Goal: Transaction & Acquisition: Obtain resource

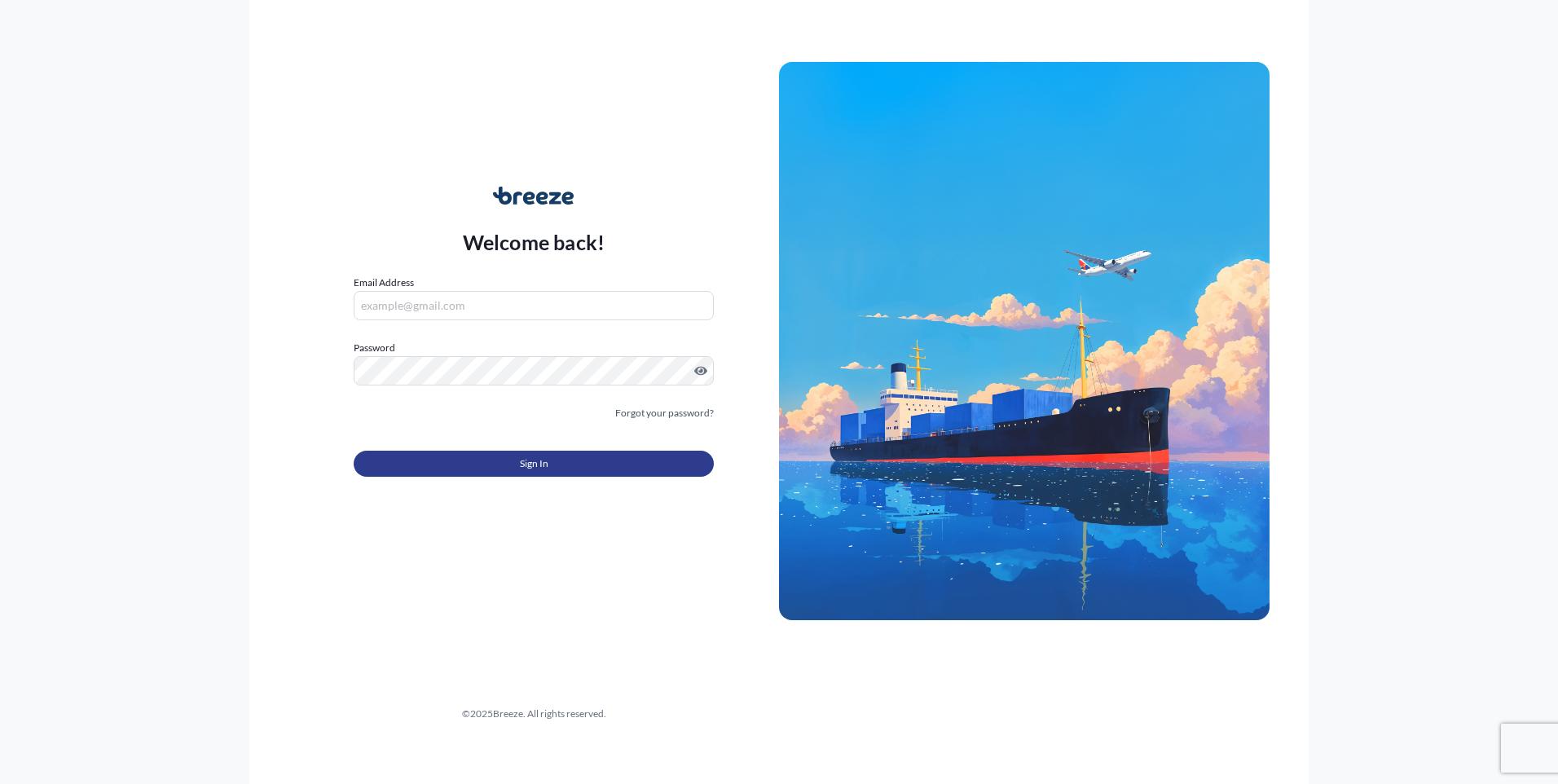
type input "[EMAIL_ADDRESS][DOMAIN_NAME]"
click at [500, 466] on button "Sign In" at bounding box center [533, 464] width 360 height 26
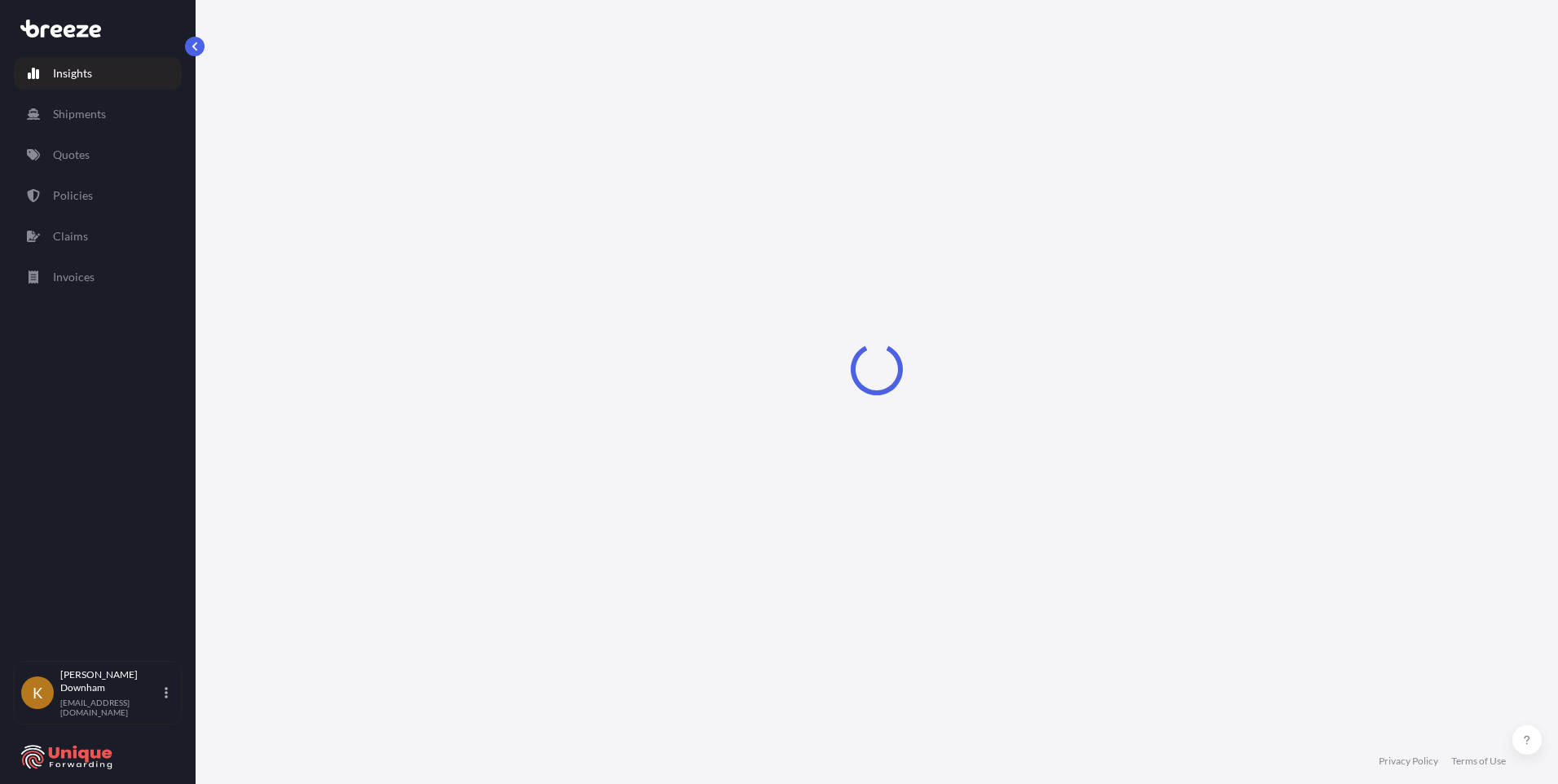
select select "2025"
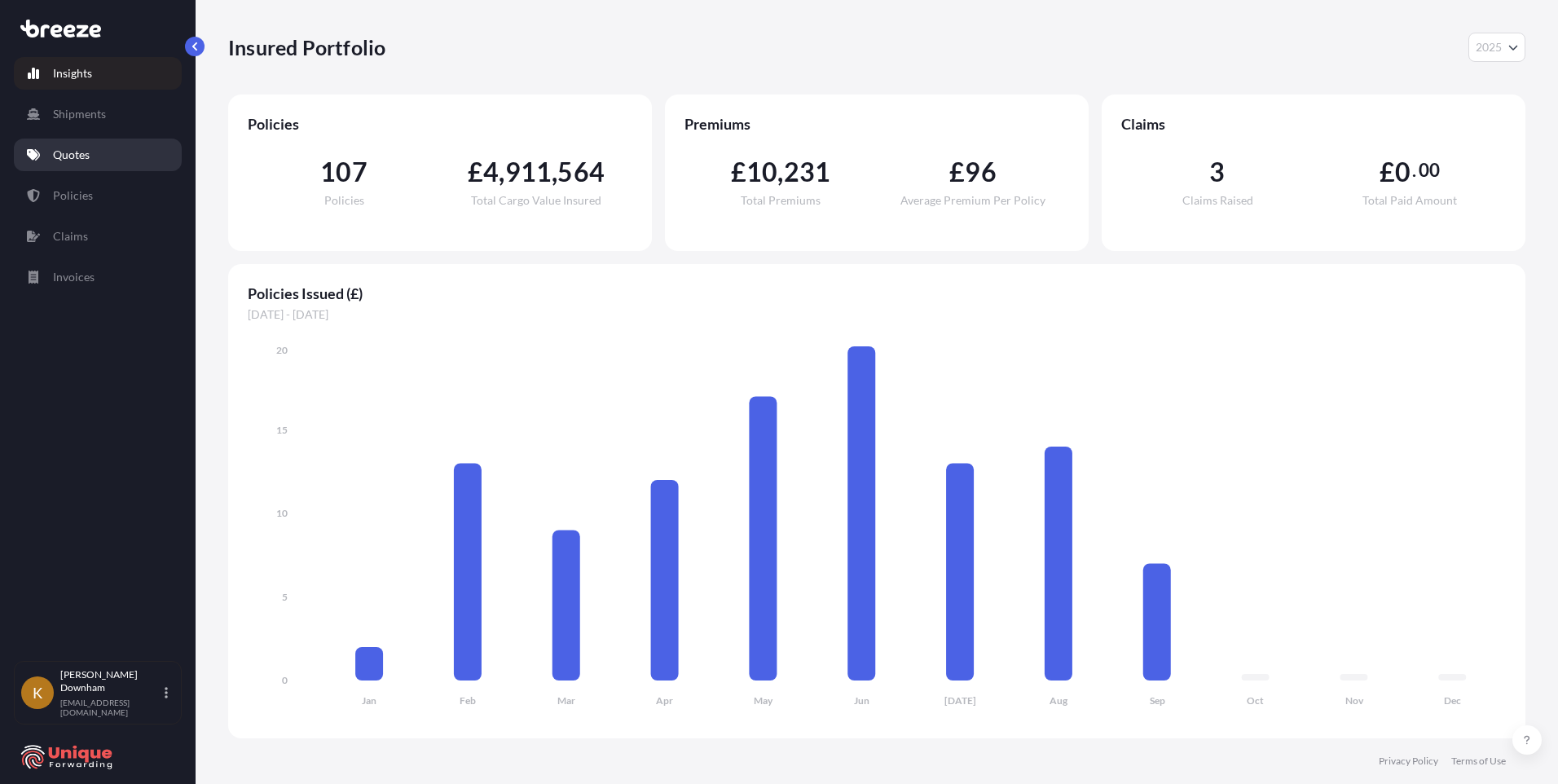
click at [86, 159] on p "Quotes" at bounding box center [70, 154] width 37 height 16
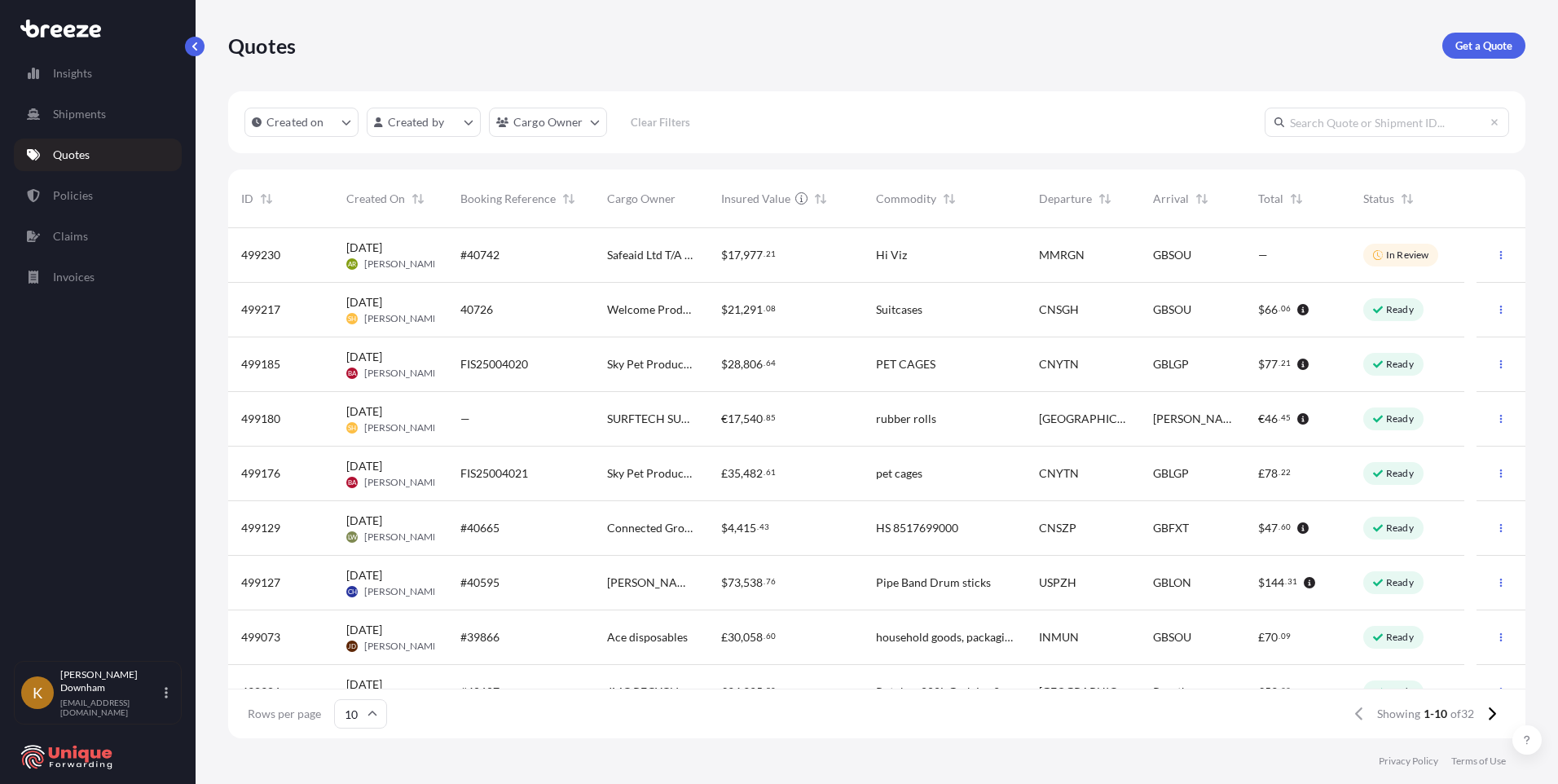
scroll to position [85, 0]
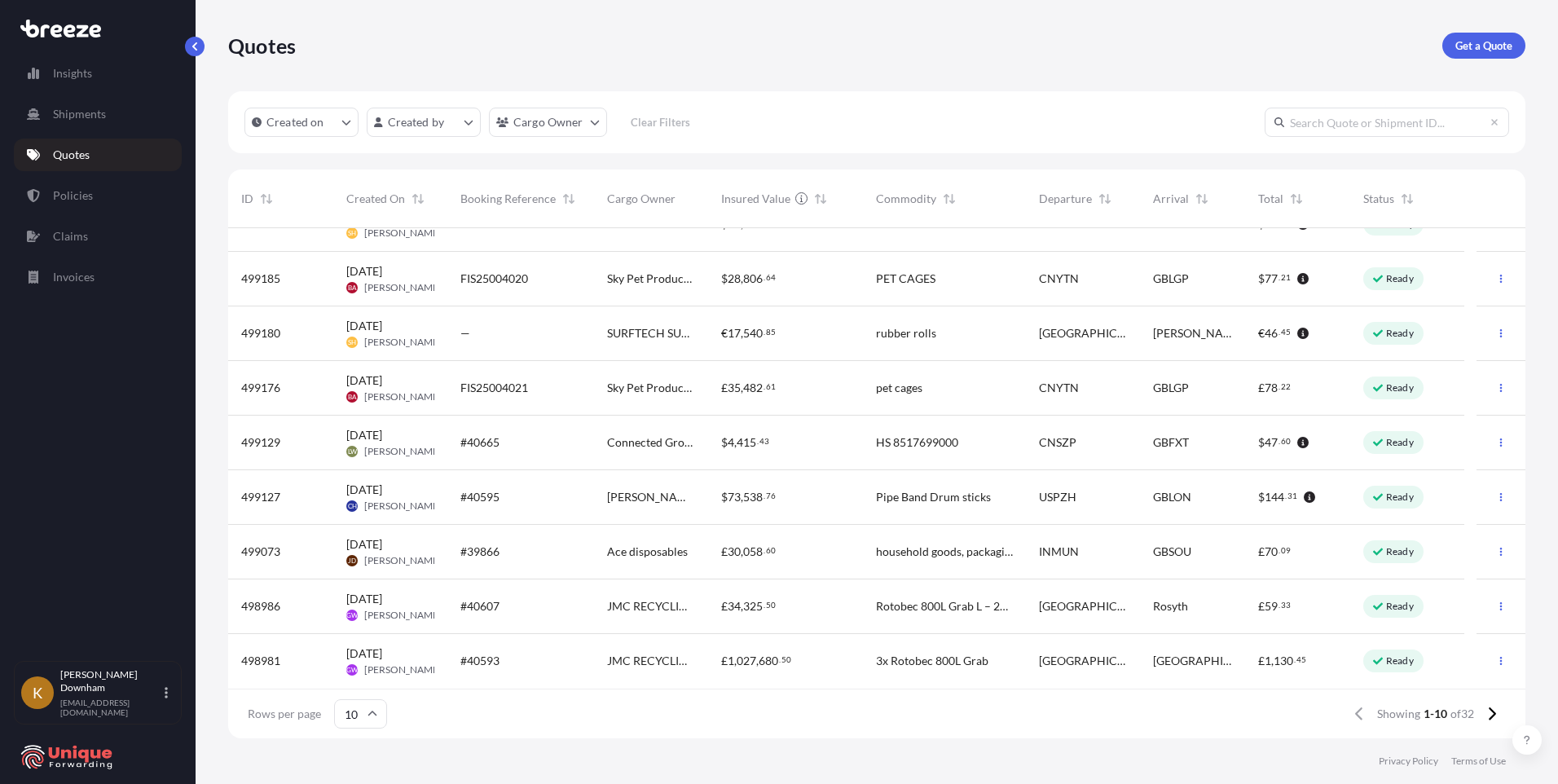
click at [1479, 715] on button at bounding box center [1491, 714] width 28 height 26
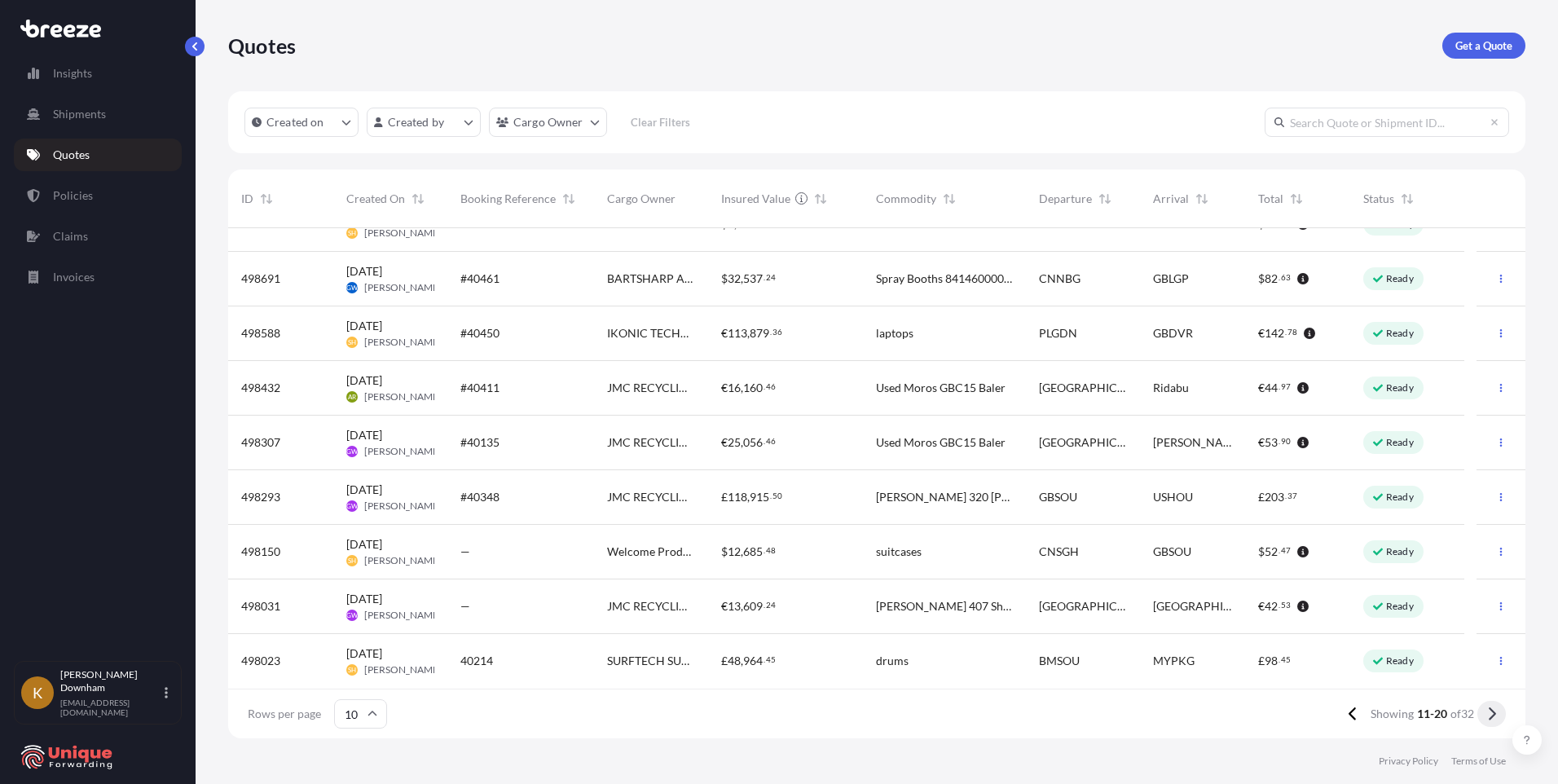
click at [1489, 714] on icon at bounding box center [1491, 714] width 9 height 15
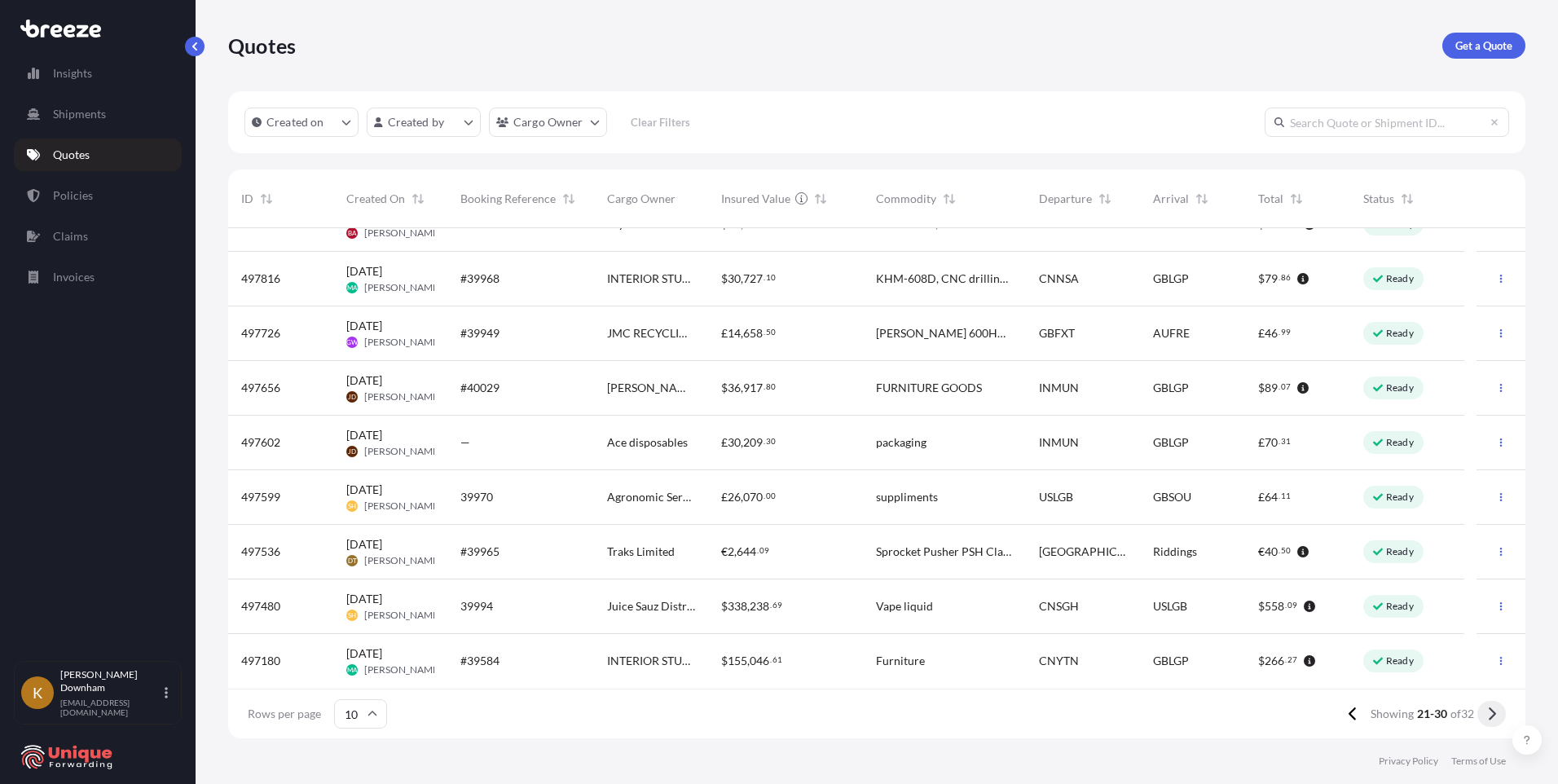
click at [1497, 710] on button at bounding box center [1491, 714] width 28 height 26
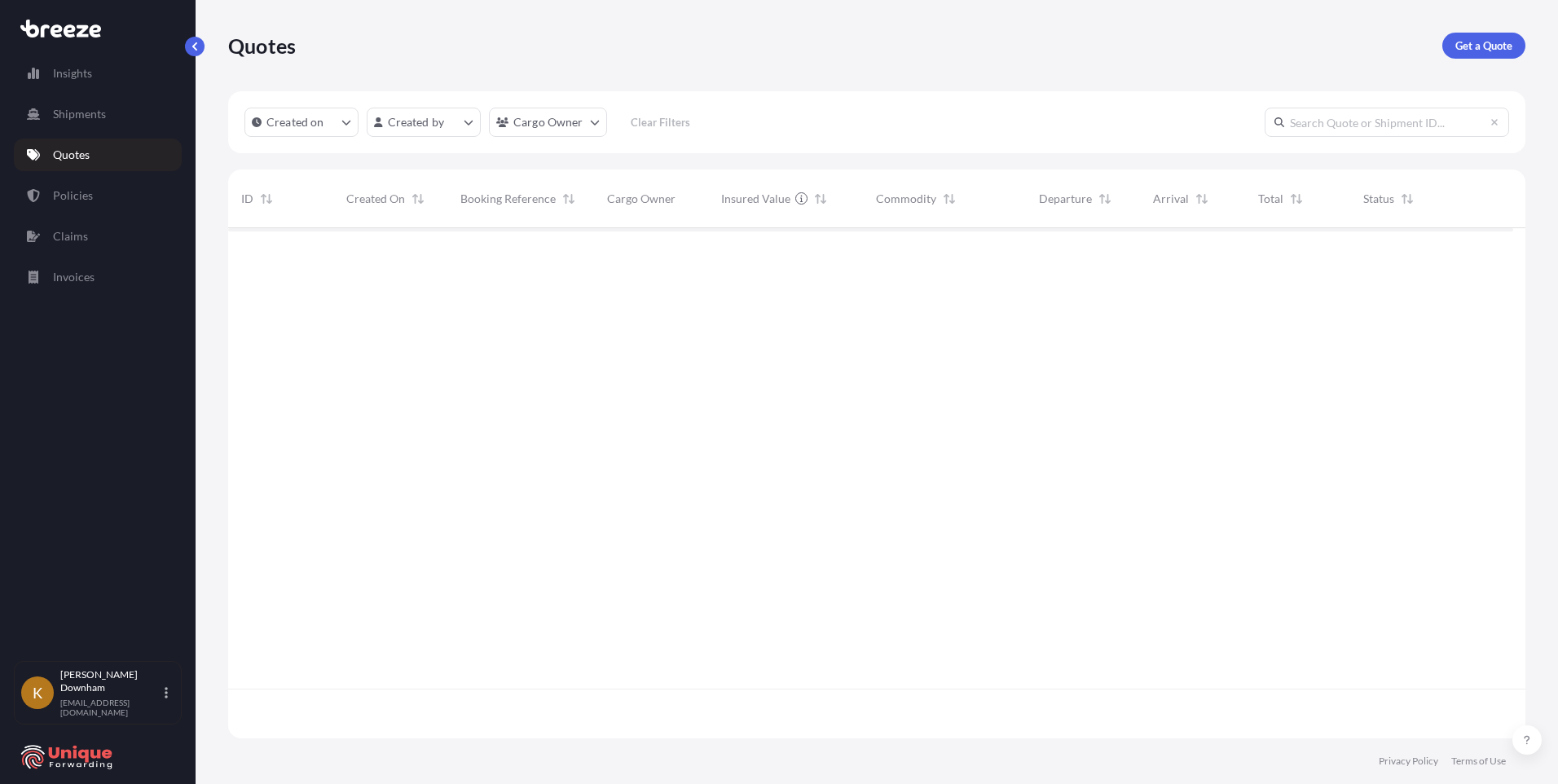
scroll to position [0, 0]
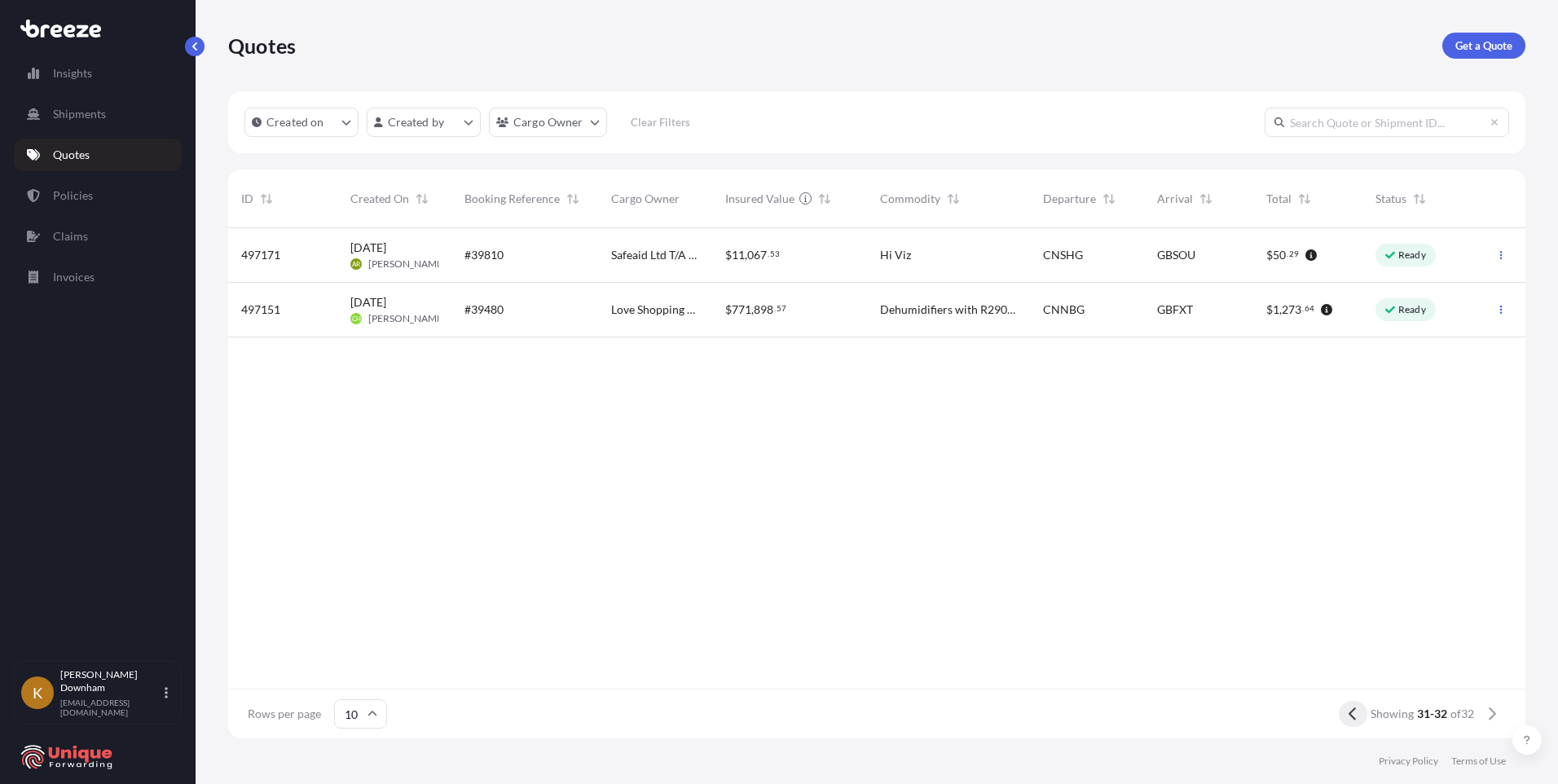
click at [1350, 715] on icon at bounding box center [1353, 714] width 9 height 15
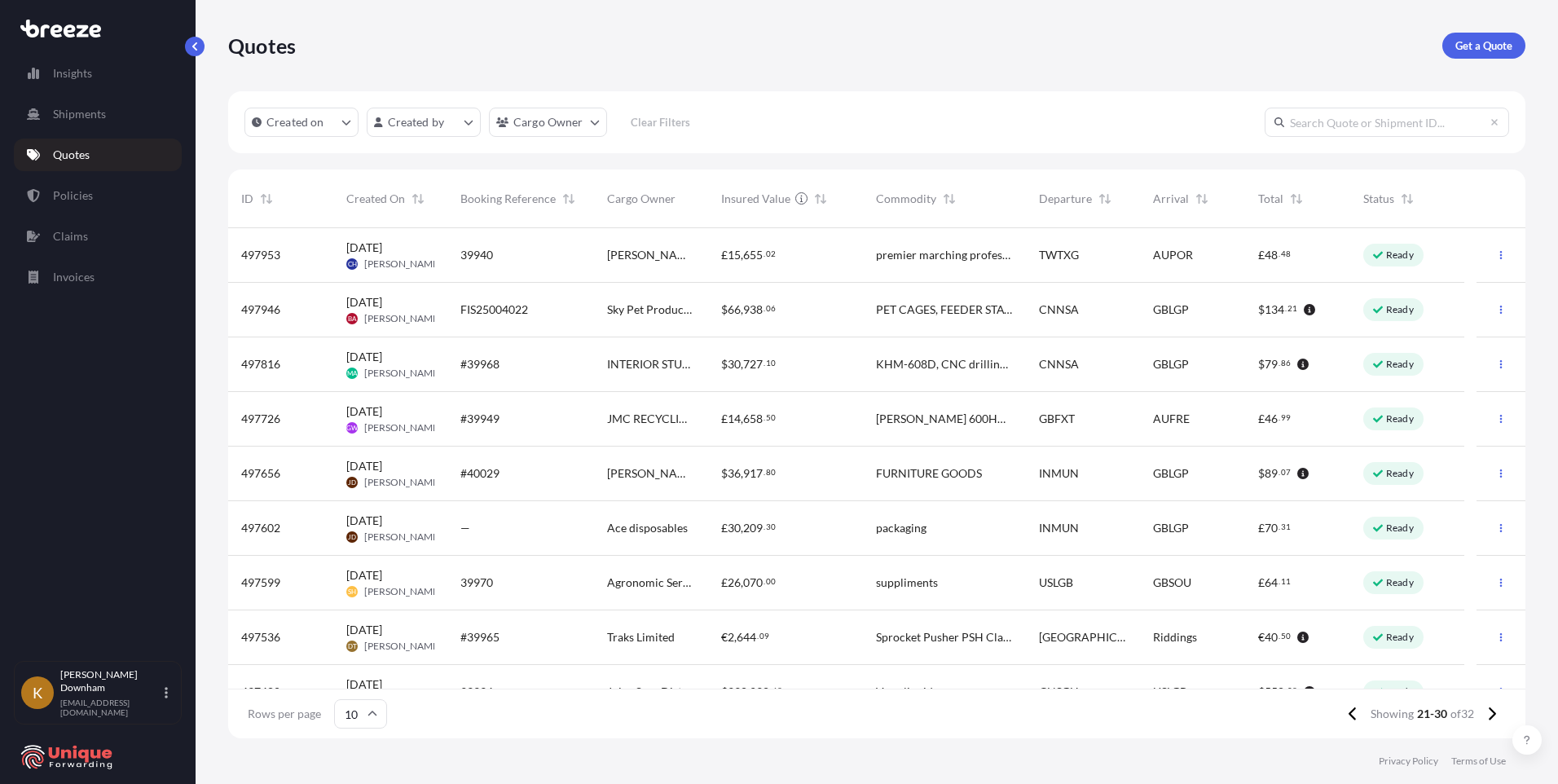
click at [594, 311] on div "Sky Pet Products Ltd" at bounding box center [650, 310] width 114 height 54
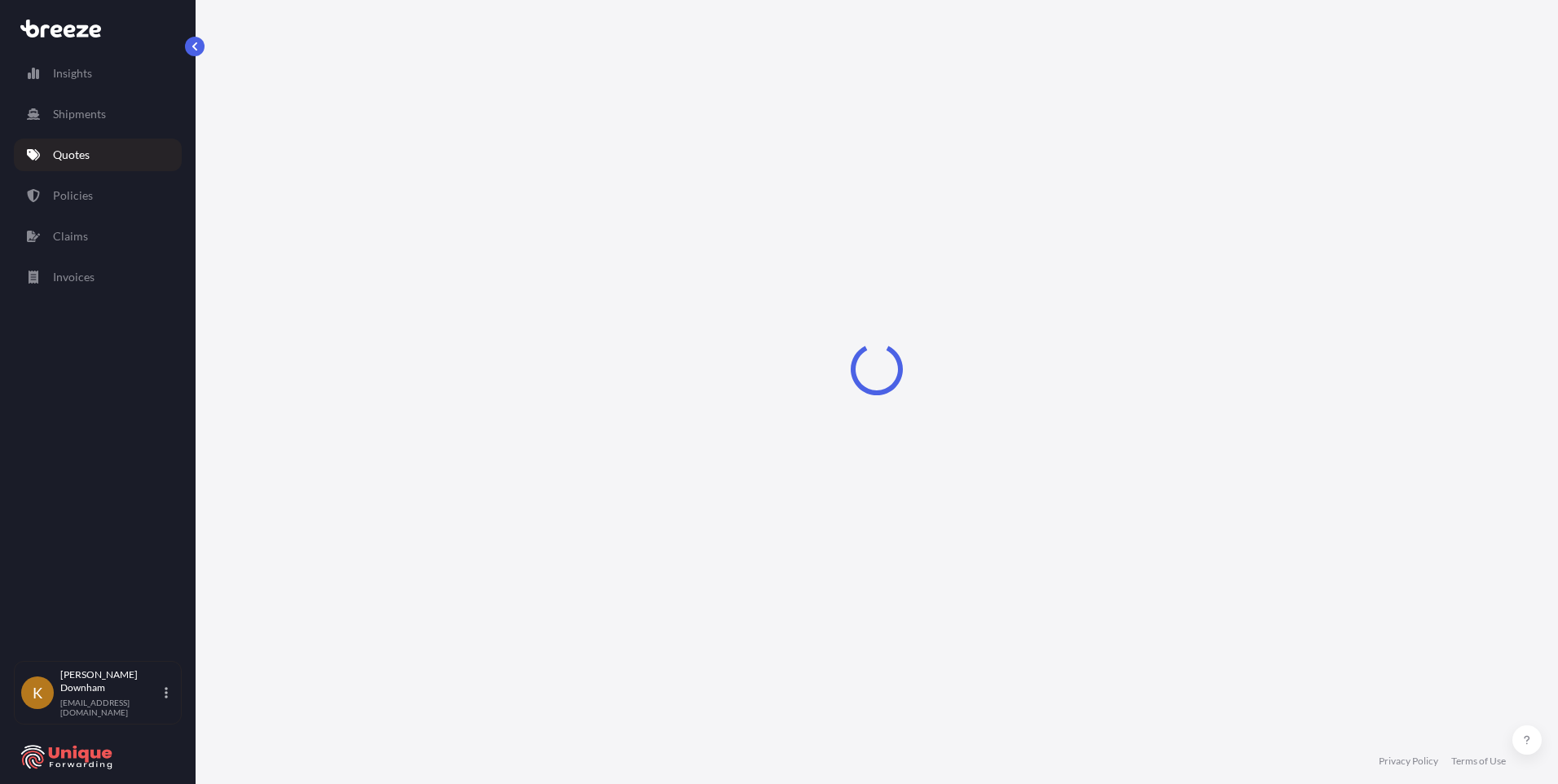
select select "Sea"
select select "Road"
select select "2"
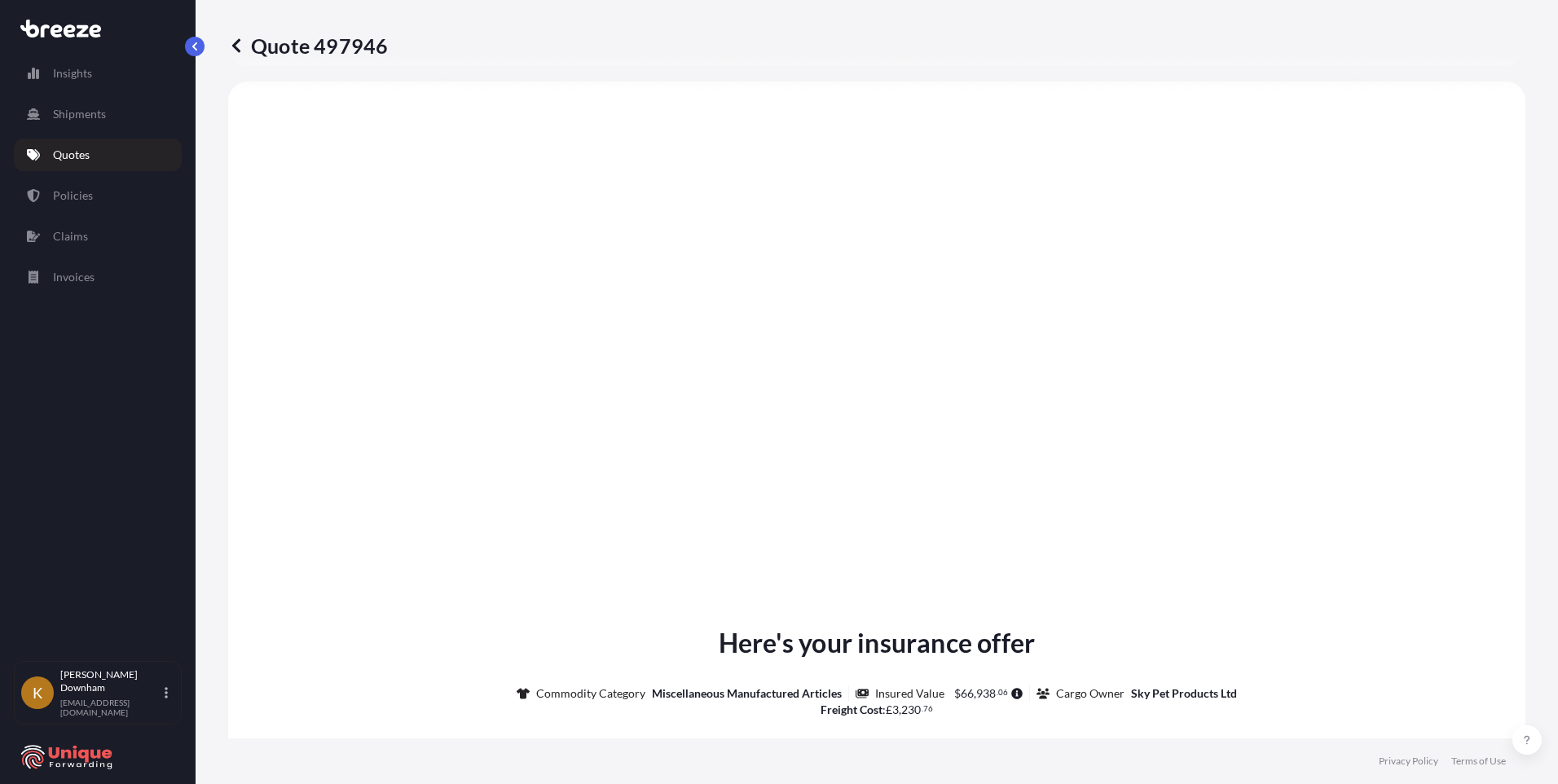
scroll to position [1942, 0]
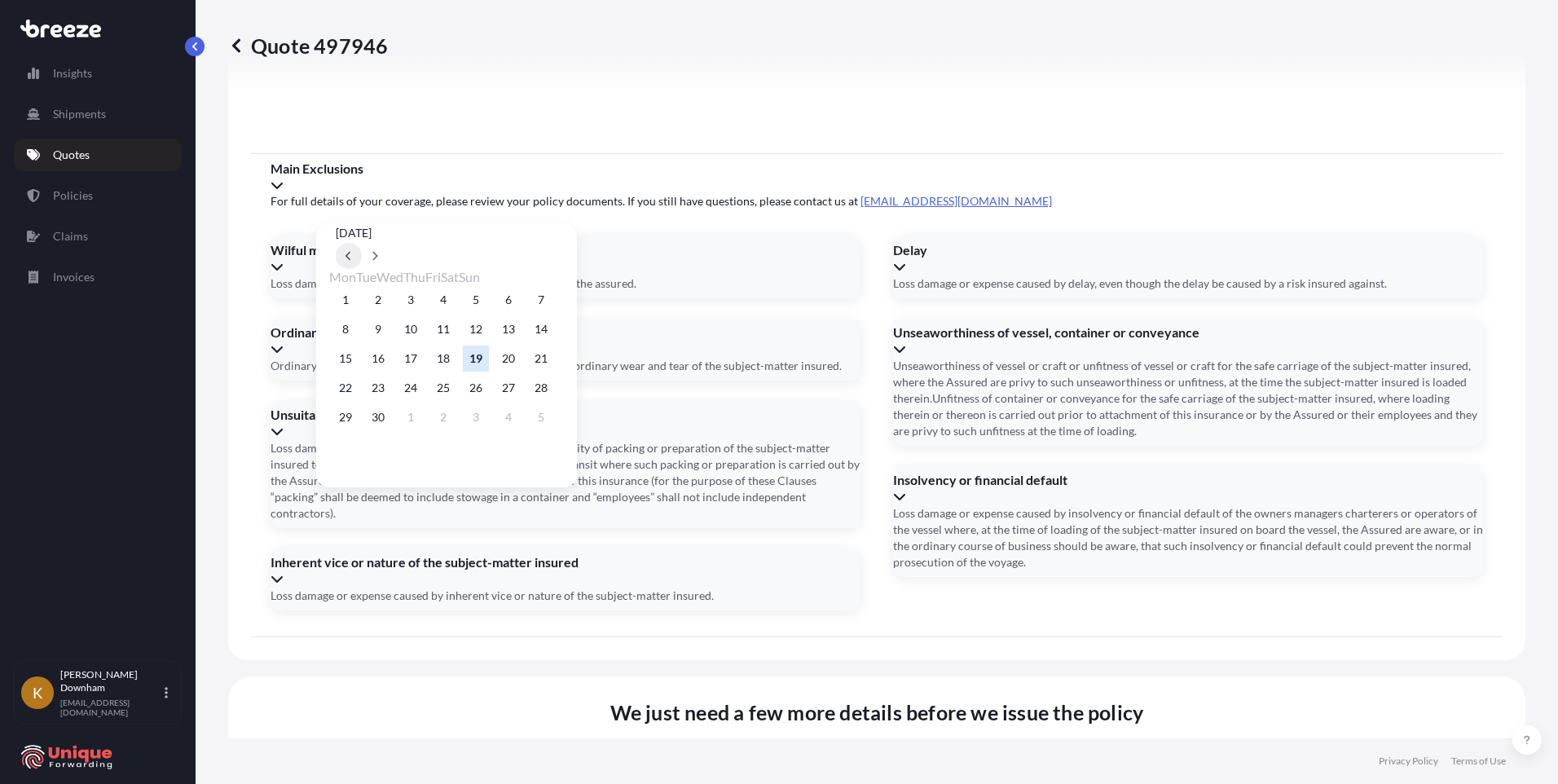
click at [362, 243] on button at bounding box center [348, 256] width 26 height 26
click at [521, 427] on button "30" at bounding box center [508, 417] width 26 height 26
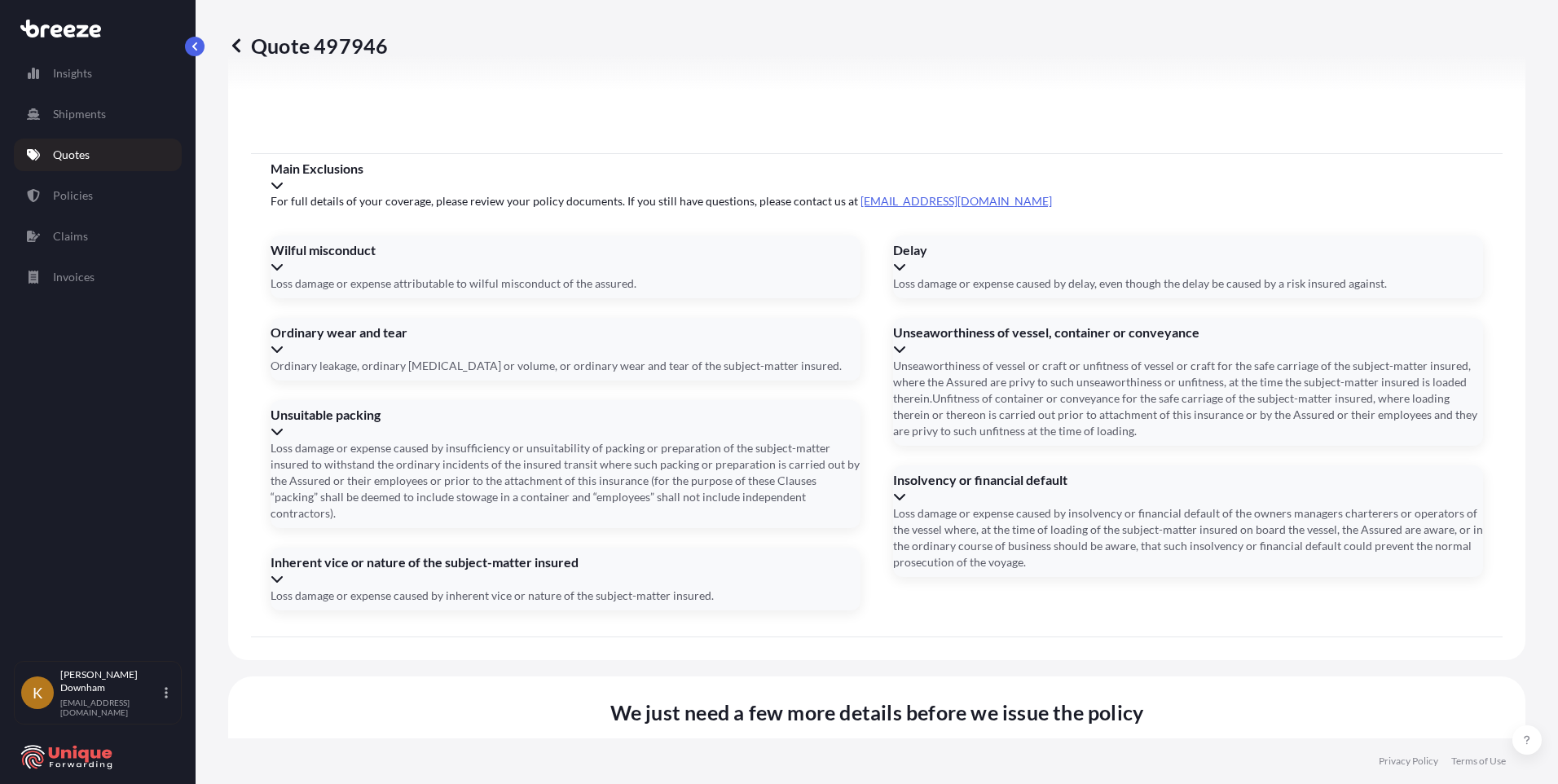
type input "[DATE]"
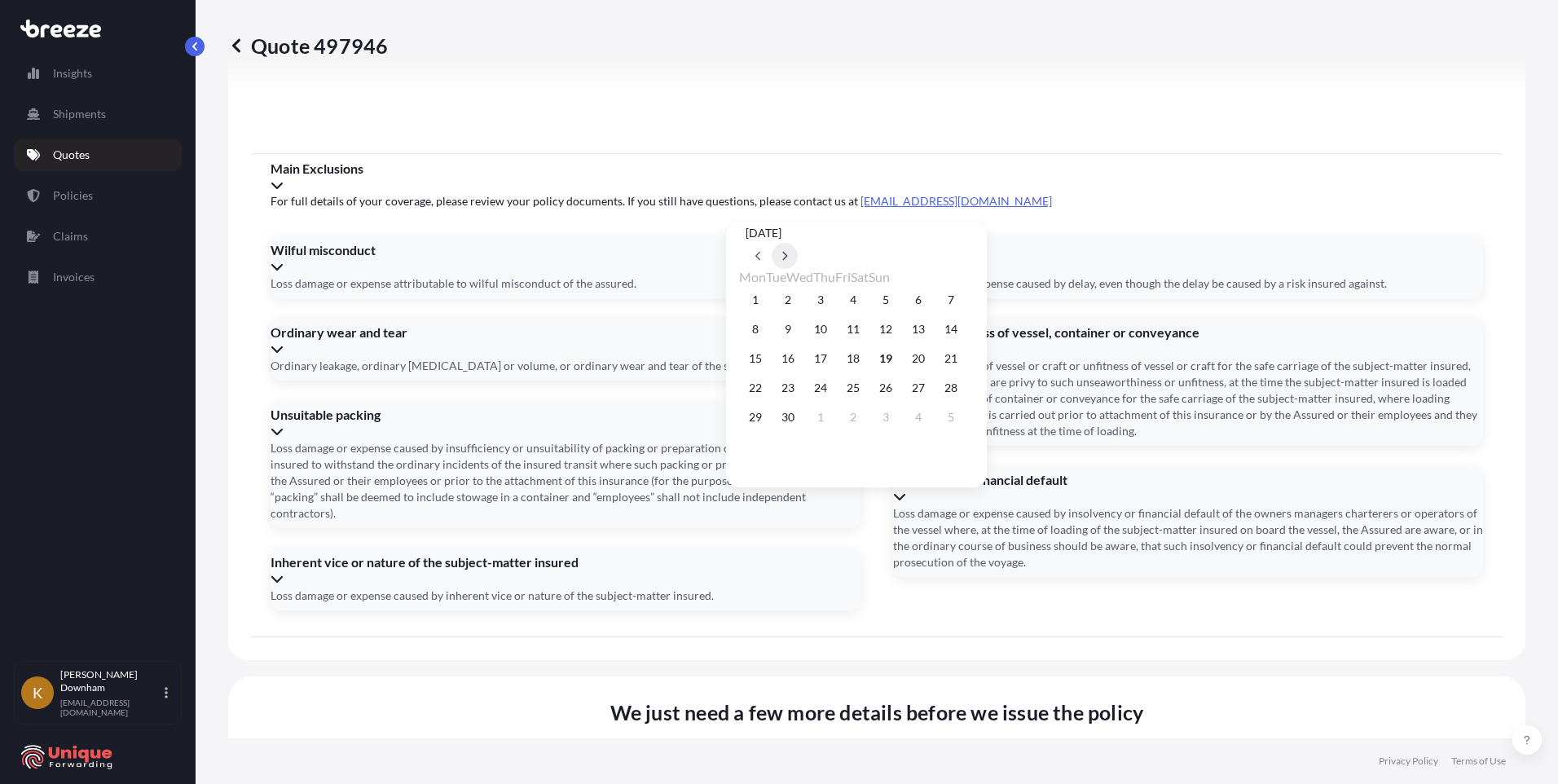
click at [797, 243] on button at bounding box center [785, 256] width 26 height 26
click at [755, 360] on button "13" at bounding box center [755, 359] width 26 height 26
type input "[DATE]"
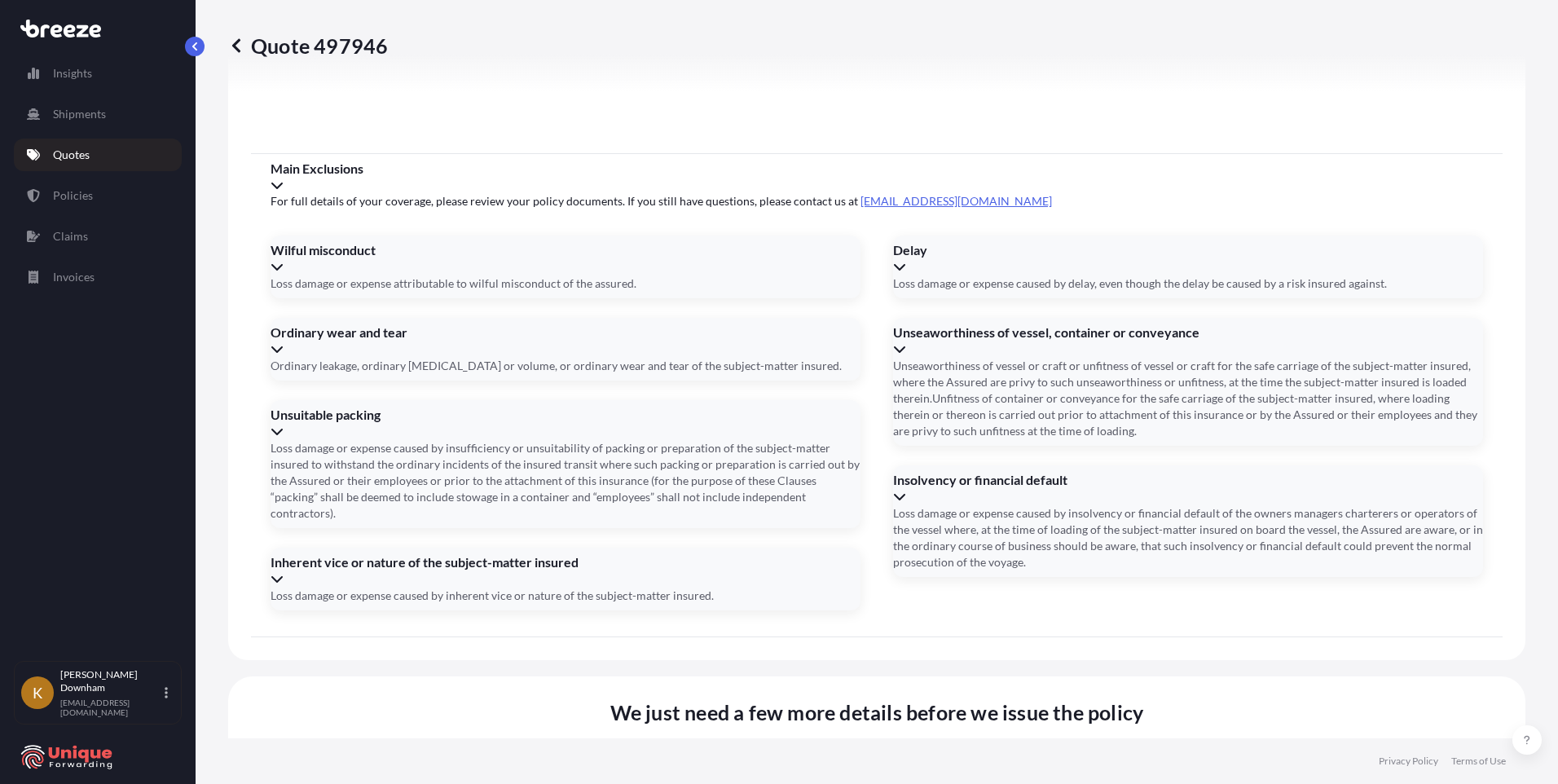
paste input "TCLU9762520"
type input "TCLU9762520"
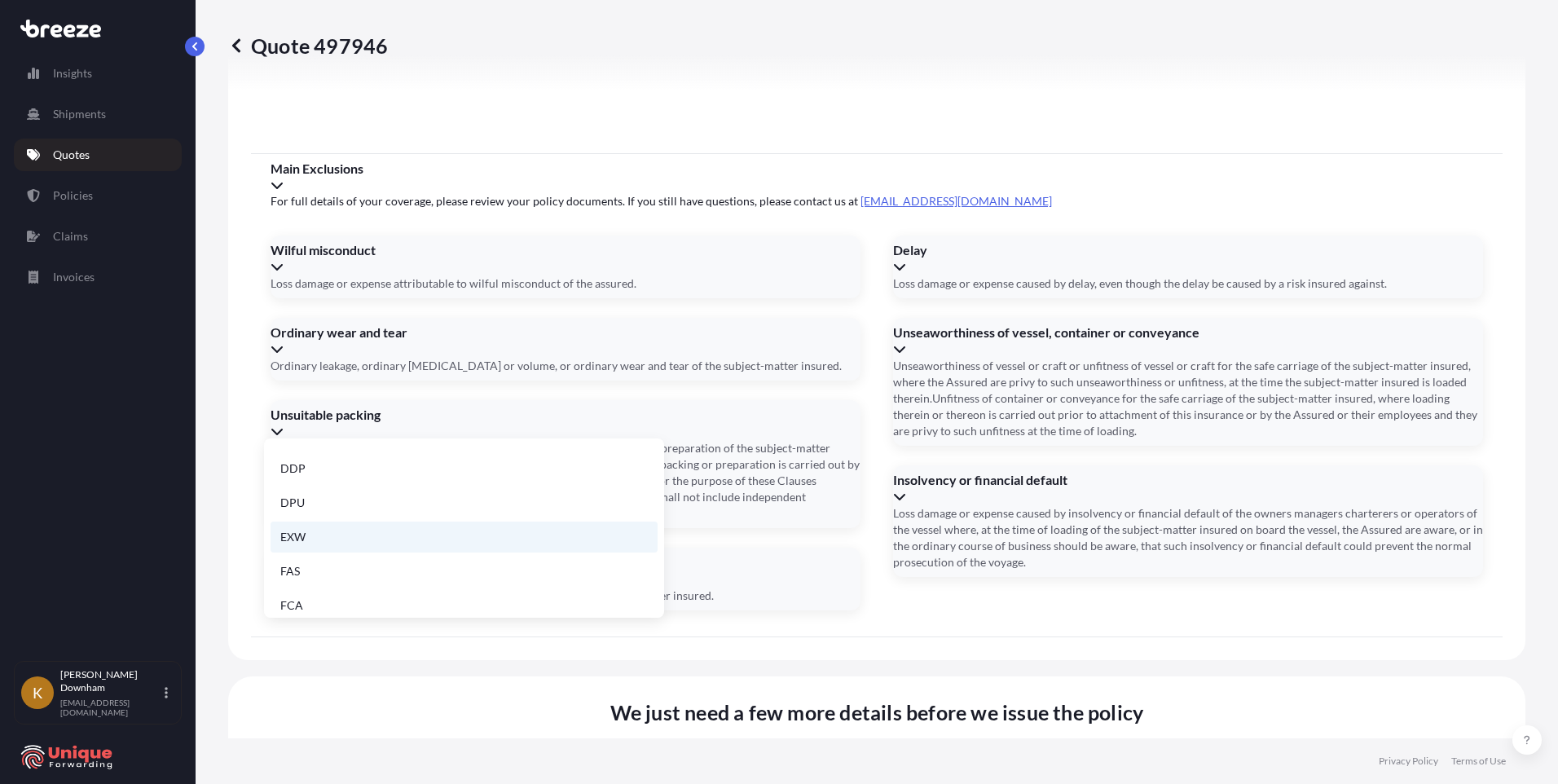
scroll to position [207, 0]
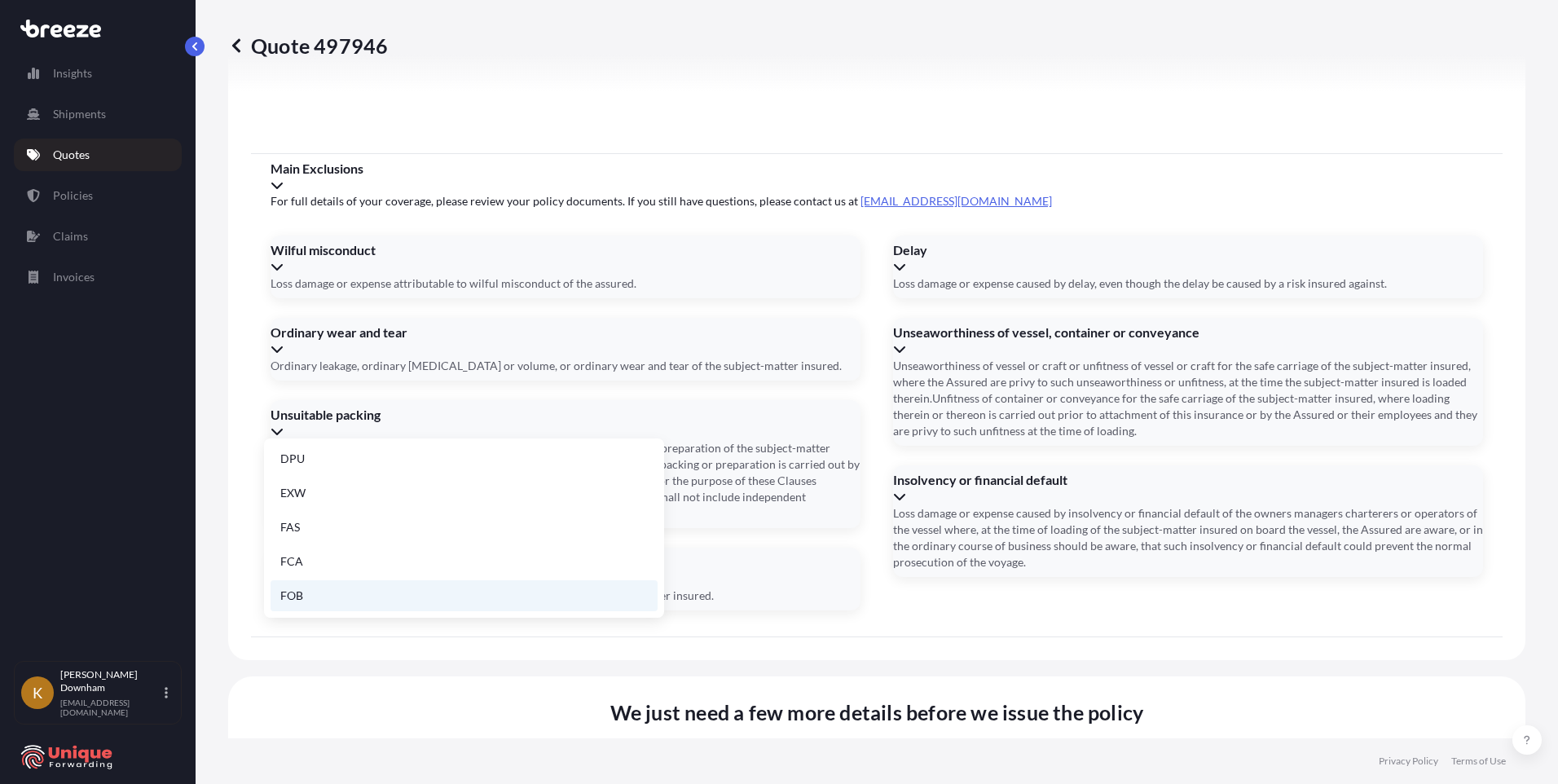
click at [373, 599] on li "FOB" at bounding box center [464, 595] width 387 height 31
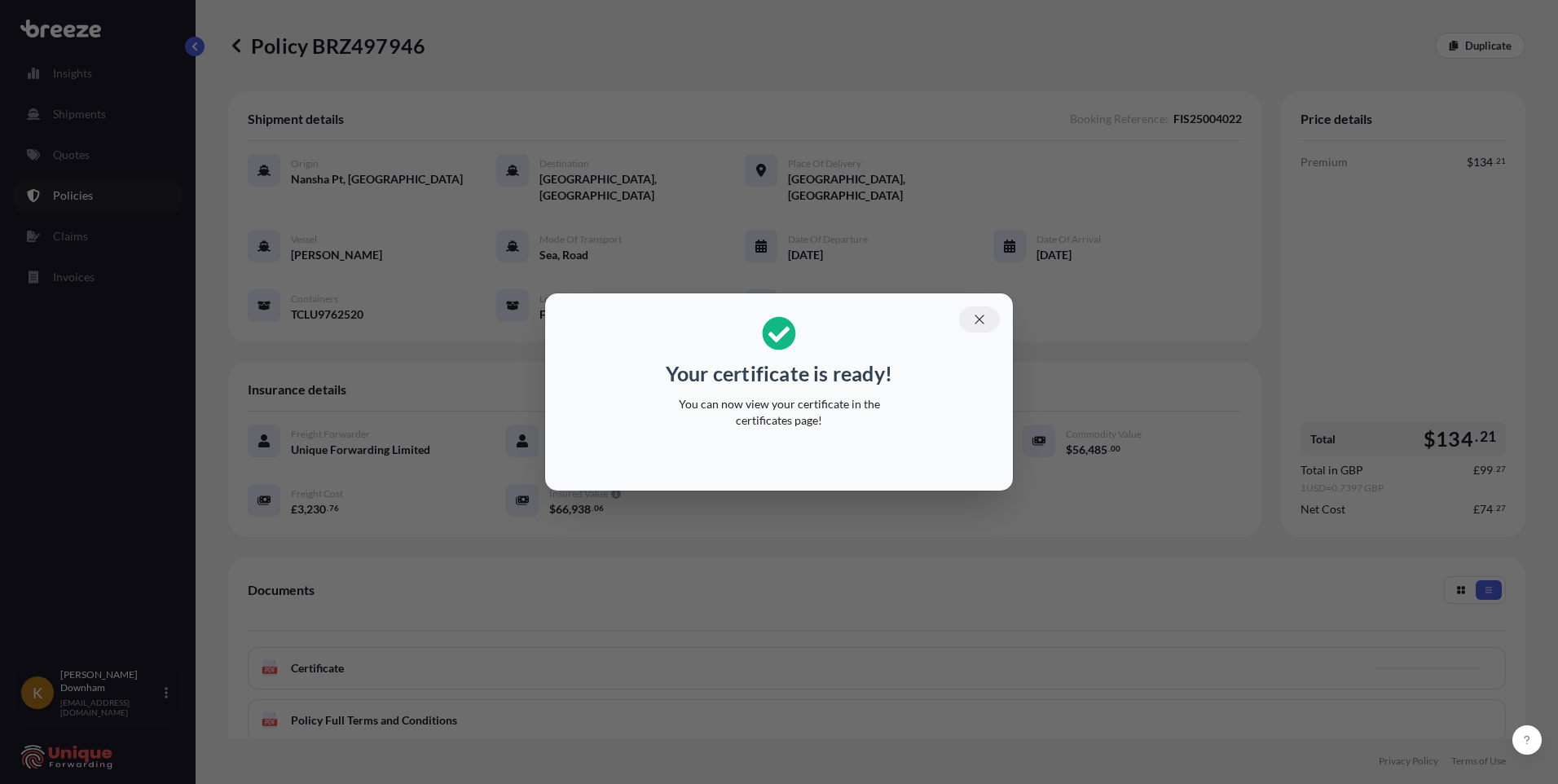
click at [981, 321] on icon "button" at bounding box center [980, 319] width 15 height 15
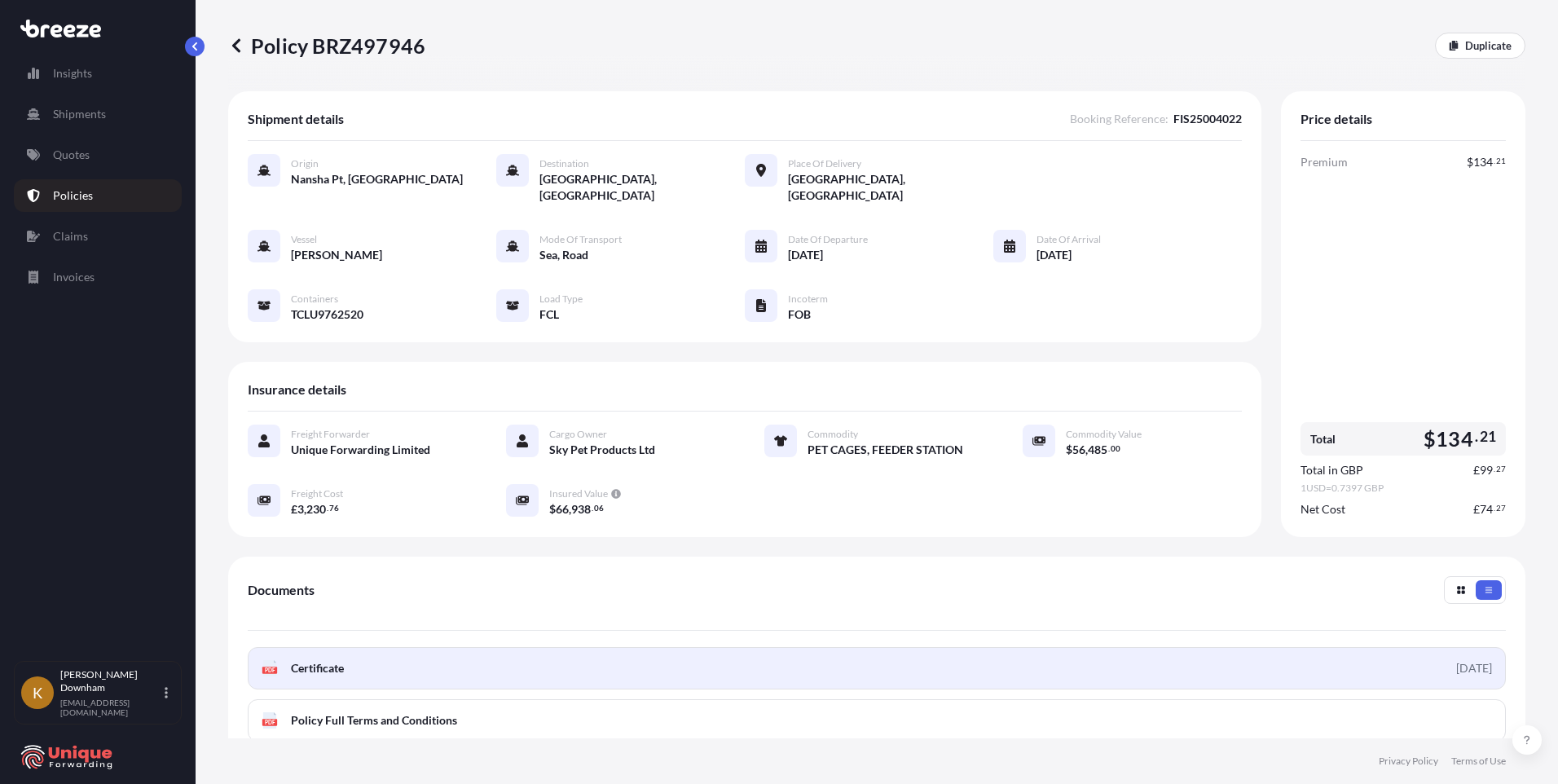
click at [580, 657] on link "PDF Certificate [DATE]" at bounding box center [876, 668] width 1257 height 42
